Goal: Task Accomplishment & Management: Use online tool/utility

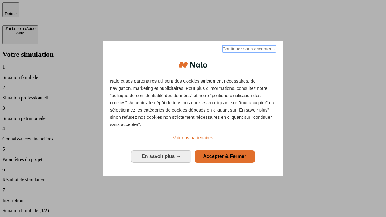
click at [248, 50] on span "Continuer sans accepter →" at bounding box center [249, 48] width 54 height 7
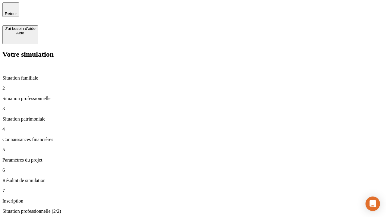
type input "30 000"
type input "0"
type input "1 000"
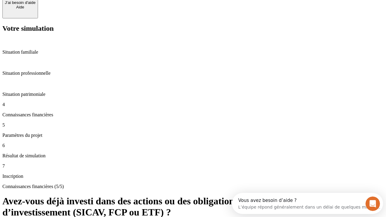
scroll to position [44, 0]
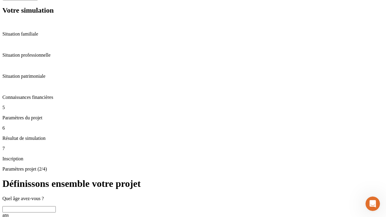
scroll to position [6, 0]
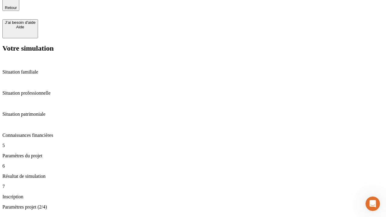
type input "40"
type input "64"
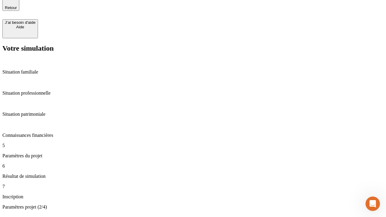
type input "200 000"
type input "640"
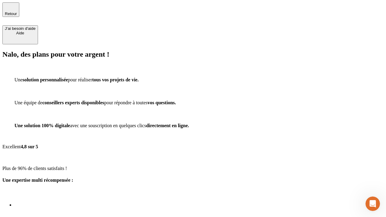
scroll to position [2, 0]
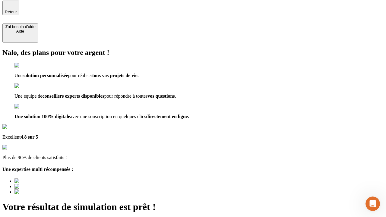
type input "[EMAIL_ADDRESS][DOMAIN_NAME]"
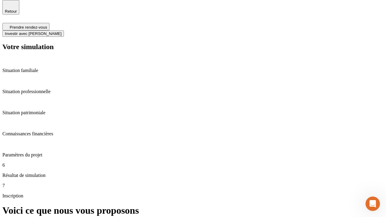
click at [61, 31] on span "Investir avec [PERSON_NAME]" at bounding box center [33, 33] width 57 height 5
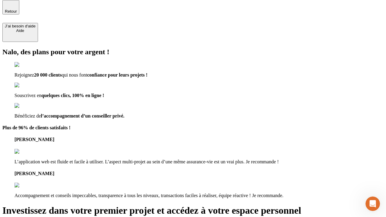
scroll to position [2, 0]
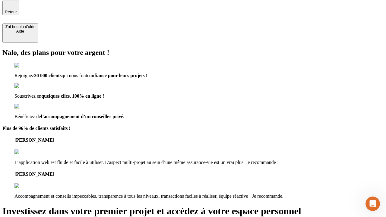
type input "[PERSON_NAME][EMAIL_ADDRESS][DOMAIN_NAME]"
